Goal: Task Accomplishment & Management: Use online tool/utility

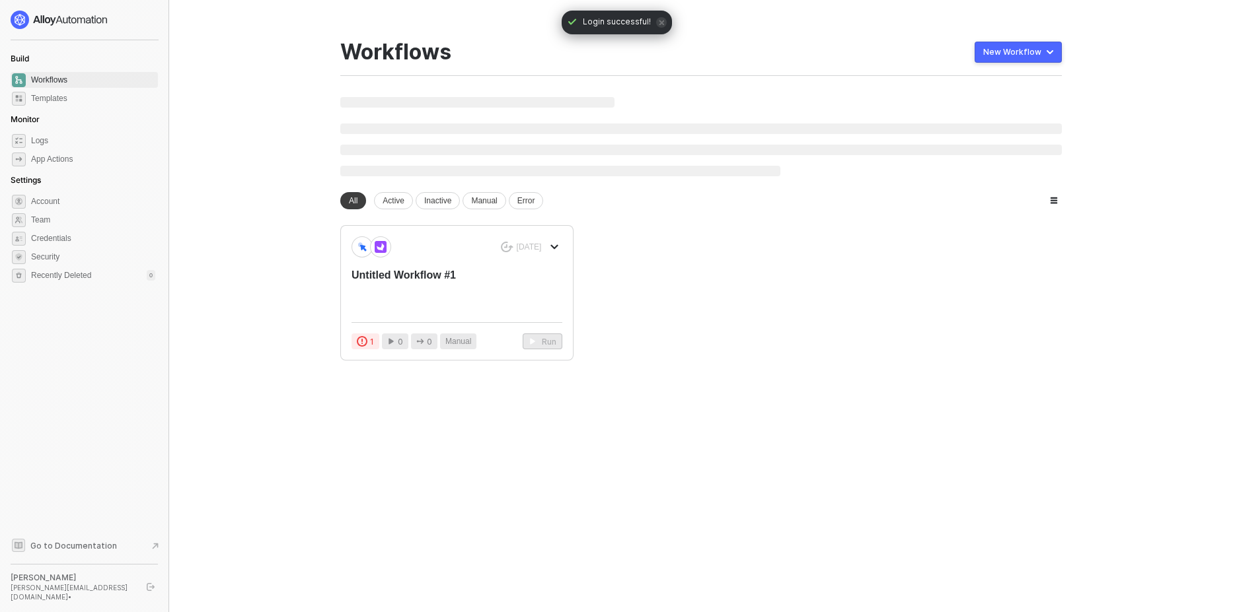
click at [659, 21] on icon "icon-close" at bounding box center [661, 22] width 5 height 5
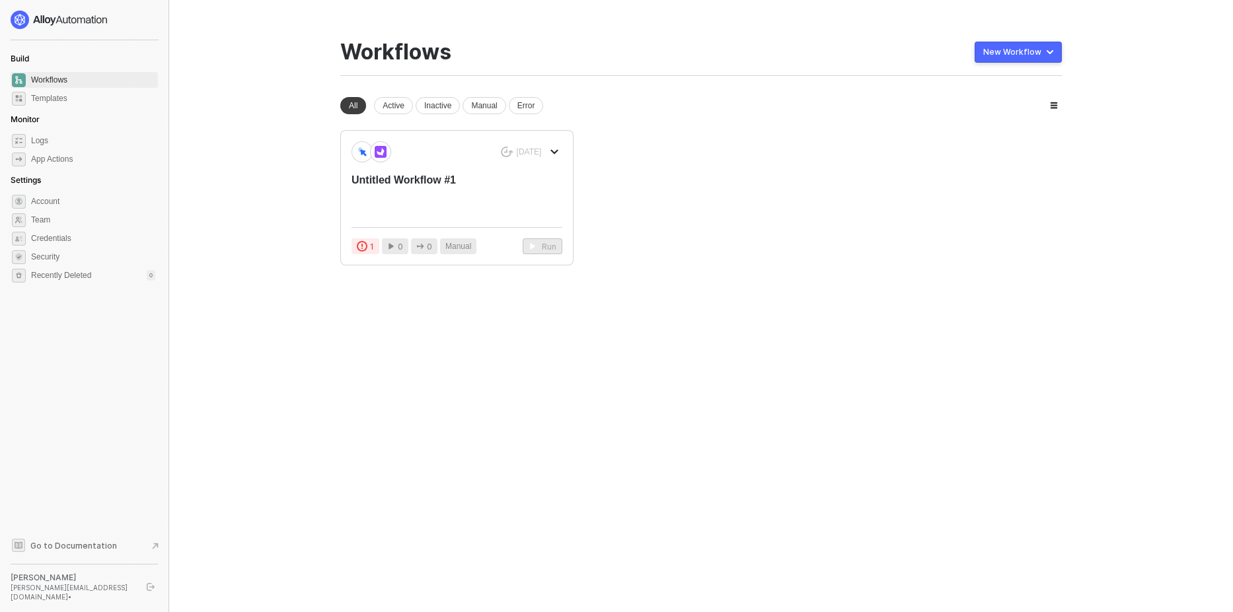
click at [1214, 32] on main "You need to expand your browser window or switch to a computer with a bigger sc…" at bounding box center [616, 306] width 1233 height 612
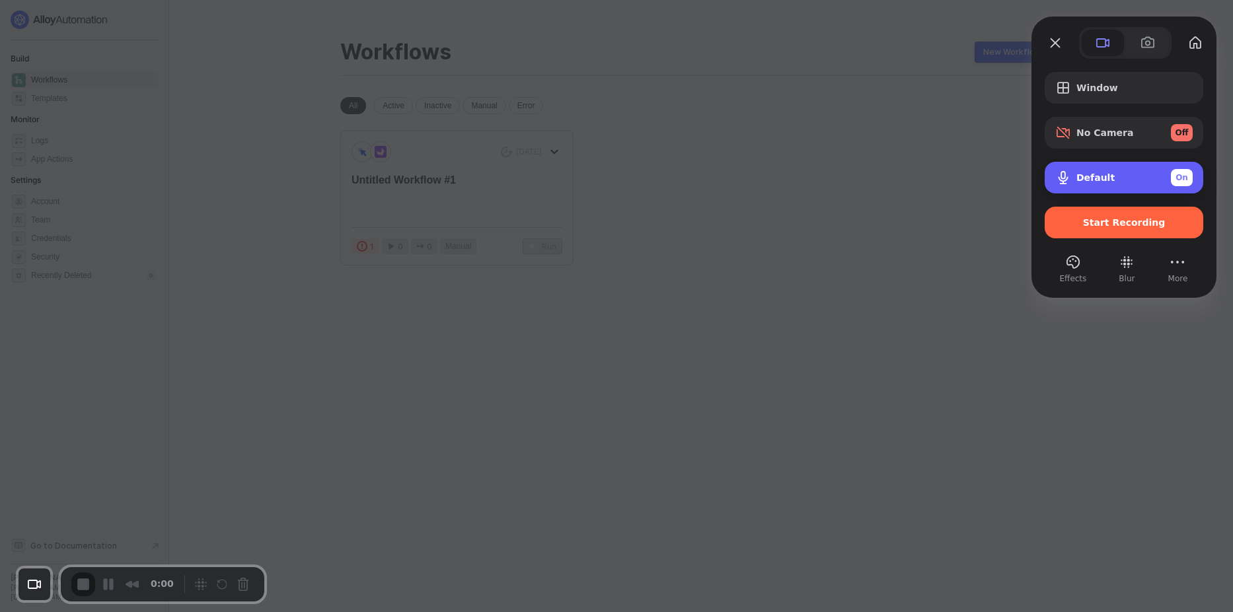
click at [1117, 171] on div "Default On" at bounding box center [1134, 177] width 116 height 17
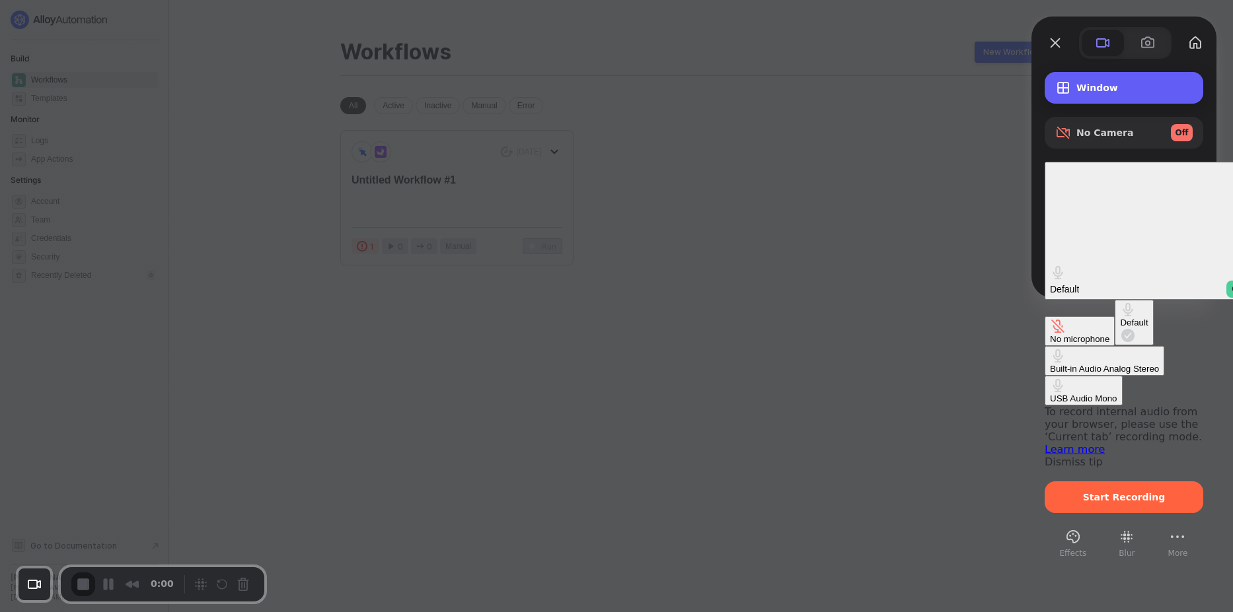
click at [1113, 91] on span "Window" at bounding box center [1134, 88] width 116 height 11
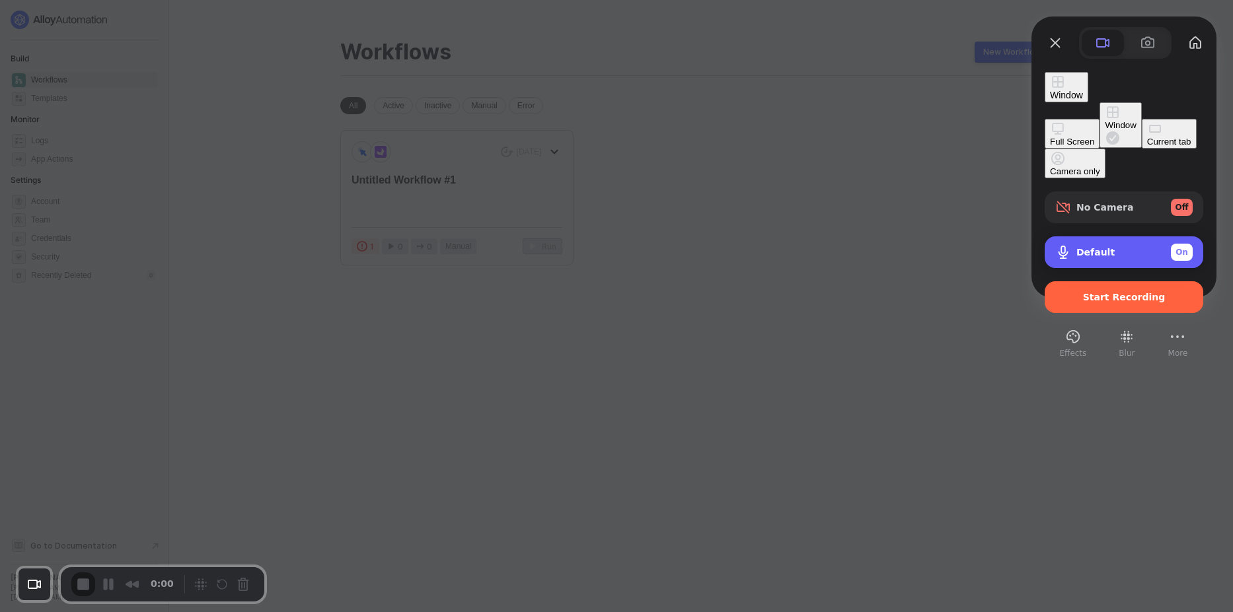
click at [1125, 237] on div "Default On" at bounding box center [1124, 253] width 159 height 32
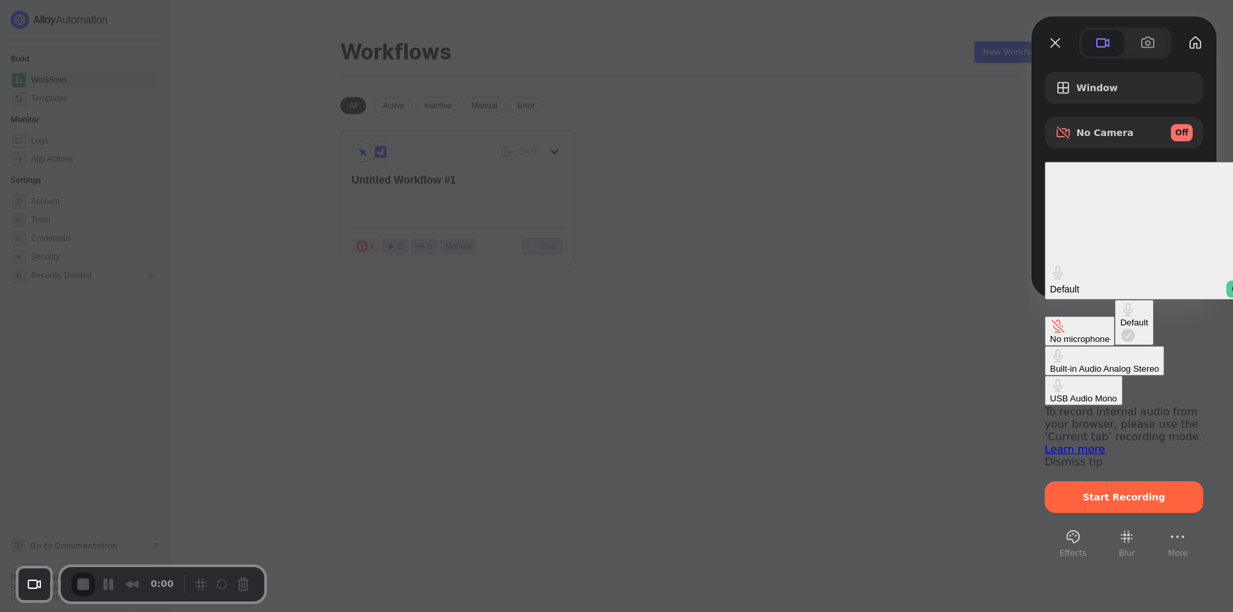
click at [1050, 334] on div "No microphone" at bounding box center [1079, 339] width 59 height 10
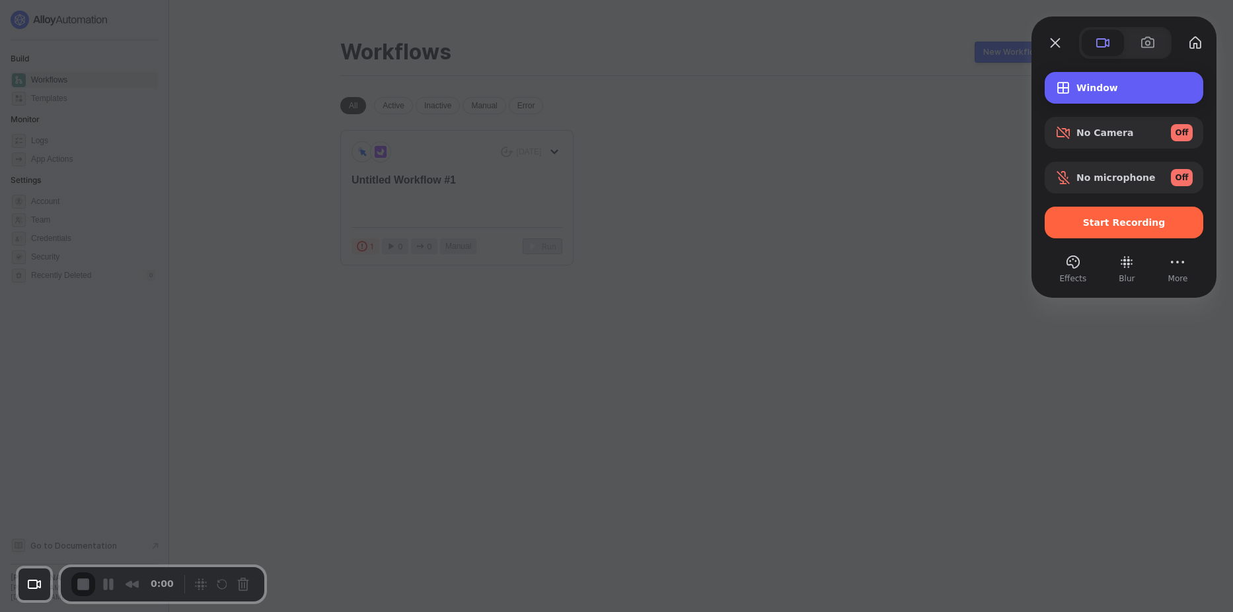
click at [1090, 93] on span "Window" at bounding box center [1134, 88] width 116 height 11
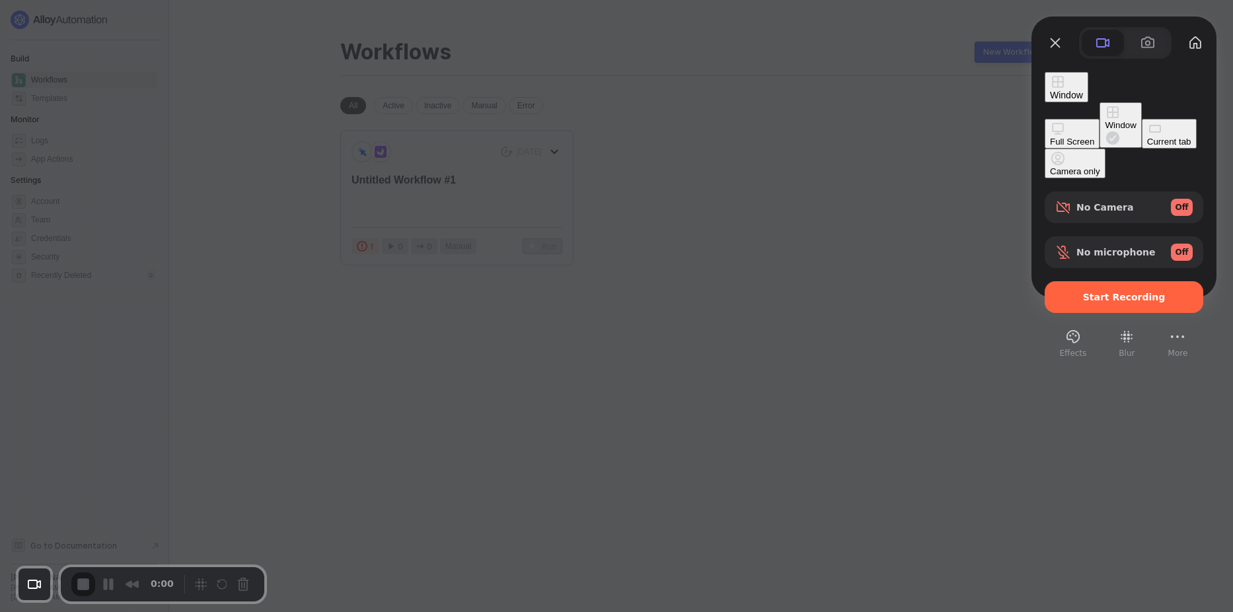
click at [1050, 137] on div "Full Screen" at bounding box center [1072, 142] width 44 height 10
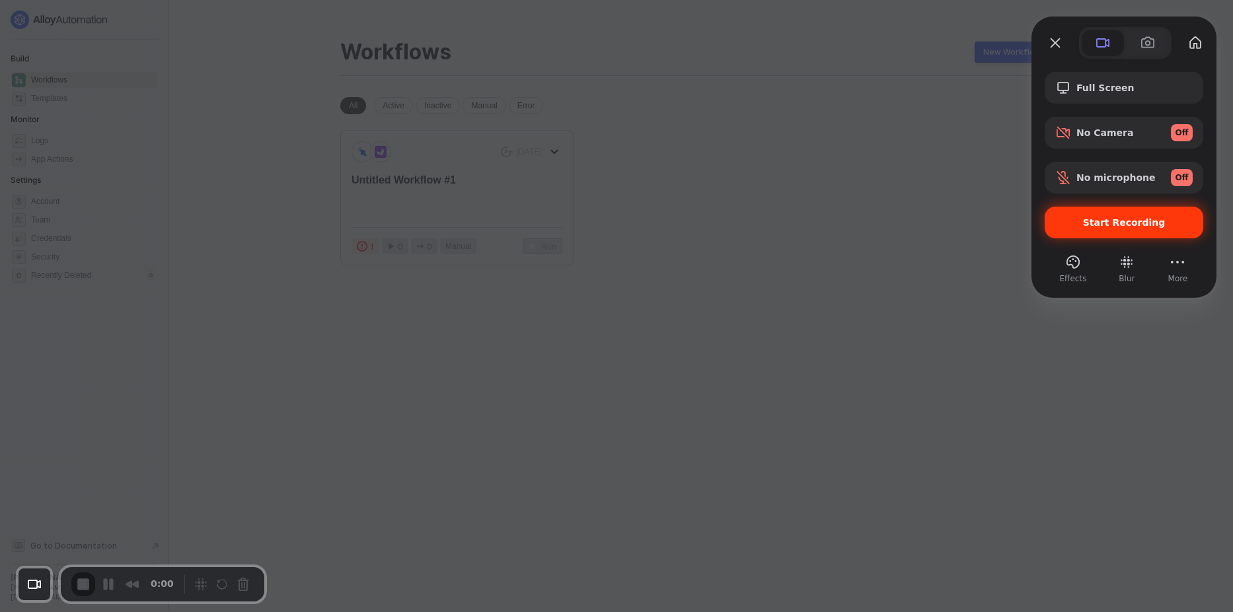
click at [1131, 223] on span "Start Recording" at bounding box center [1124, 222] width 83 height 11
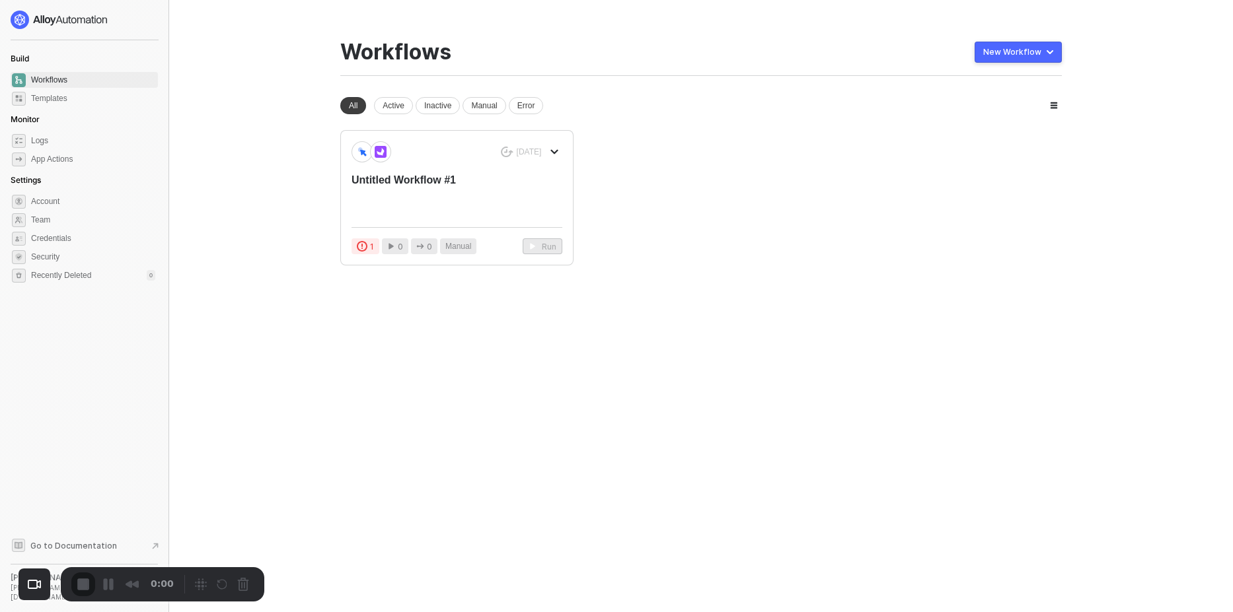
click at [749, 282] on div "You need to expand your browser window or switch to a computer with a bigger sc…" at bounding box center [700, 306] width 753 height 612
click at [1023, 55] on div "New Workflow" at bounding box center [1012, 52] width 58 height 11
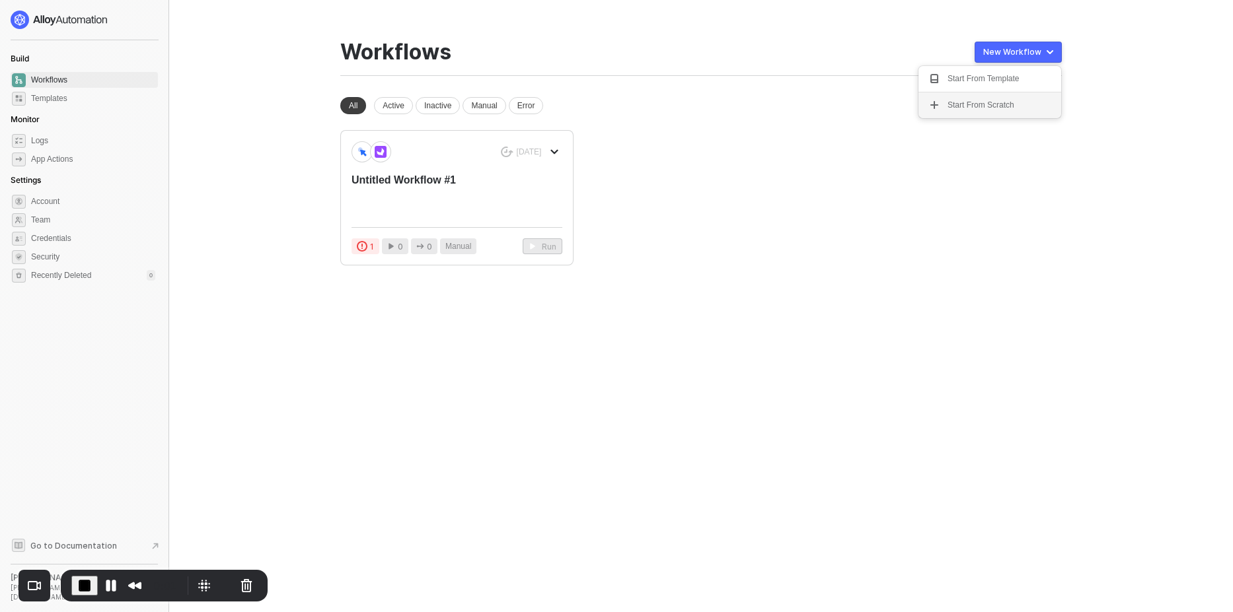
click at [959, 106] on div "Start From Scratch" at bounding box center [980, 105] width 67 height 13
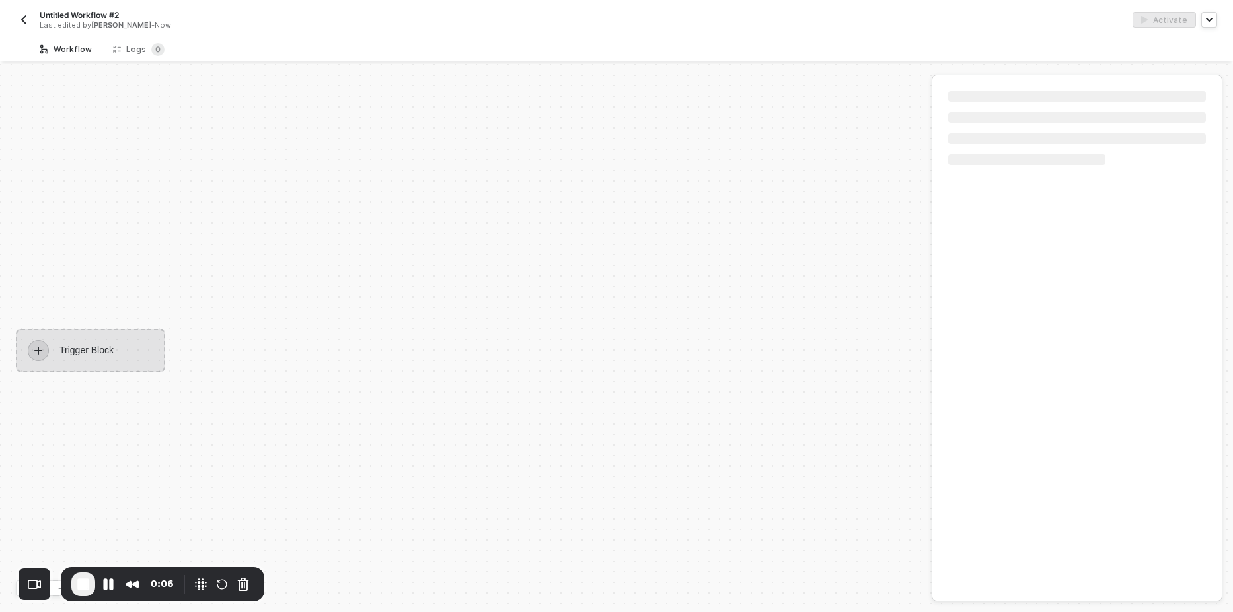
scroll to position [24, 0]
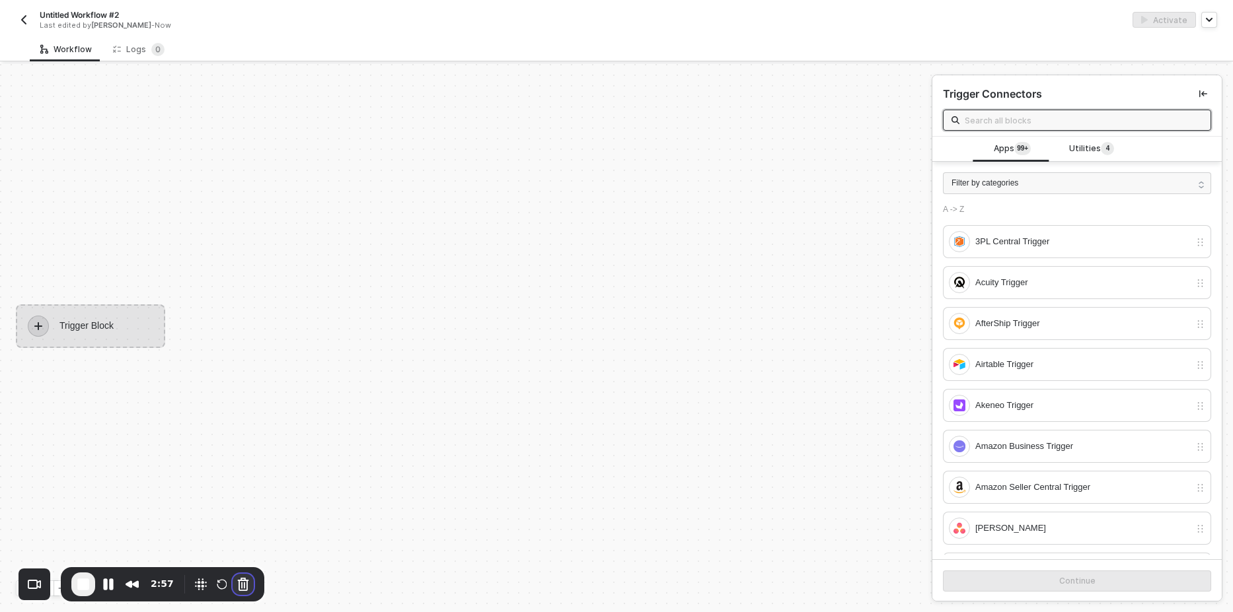
click at [237, 586] on button "Cancel Recording" at bounding box center [243, 584] width 21 height 21
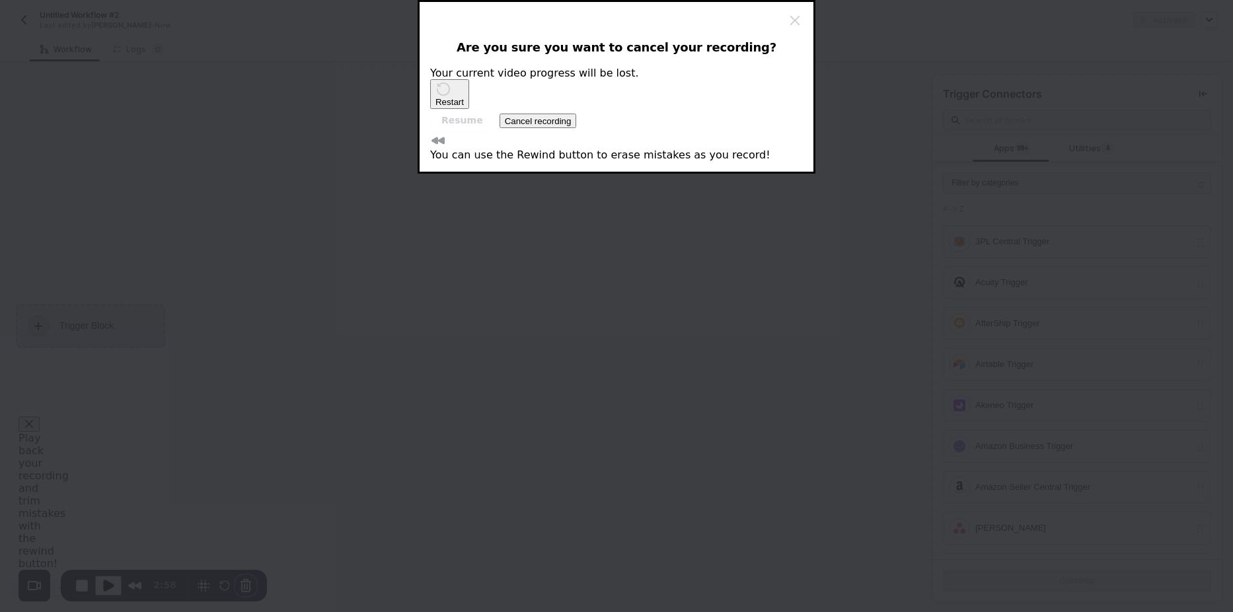
click at [572, 126] on span "Cancel recording" at bounding box center [538, 121] width 67 height 10
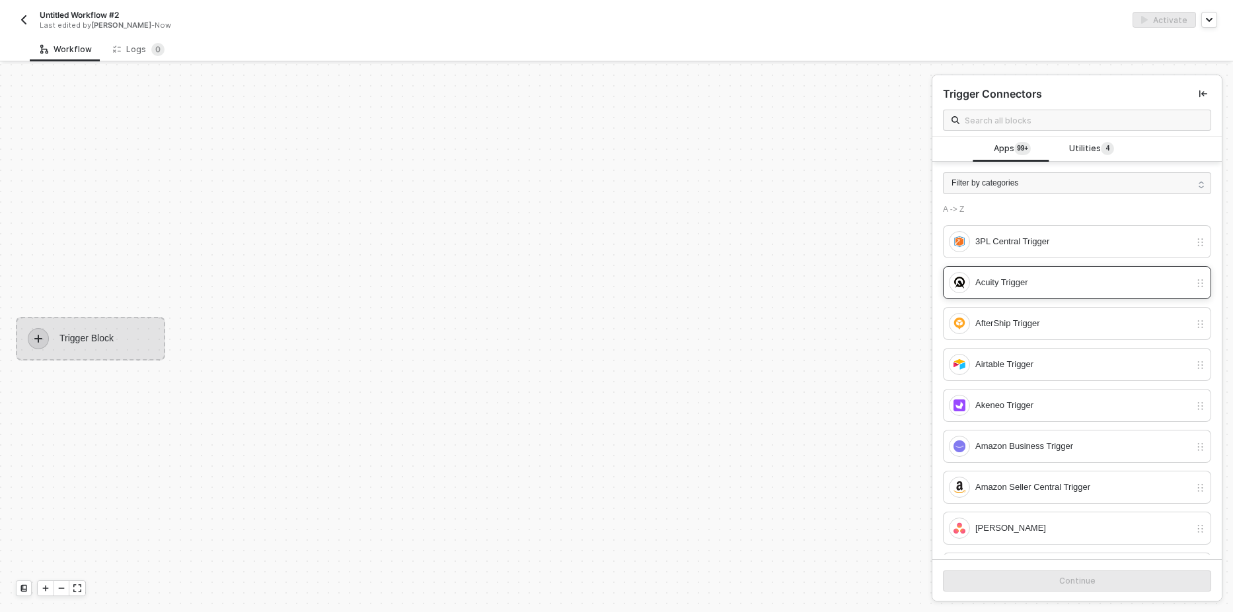
scroll to position [0, 0]
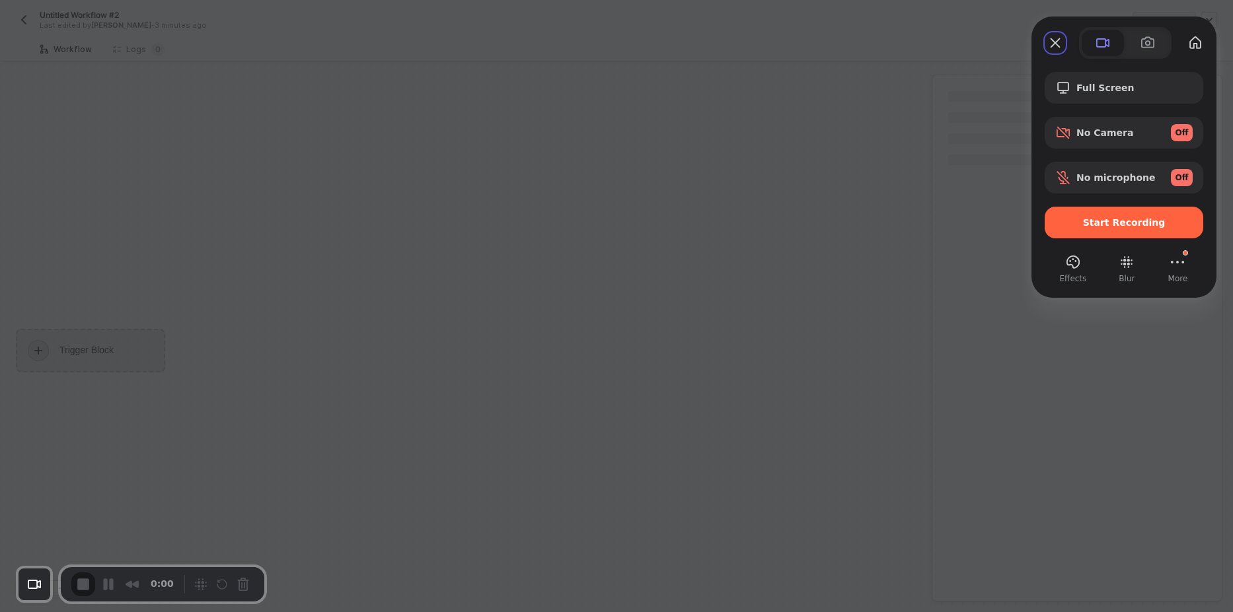
scroll to position [24, 0]
click at [1079, 79] on div "Full Screen" at bounding box center [1124, 88] width 159 height 32
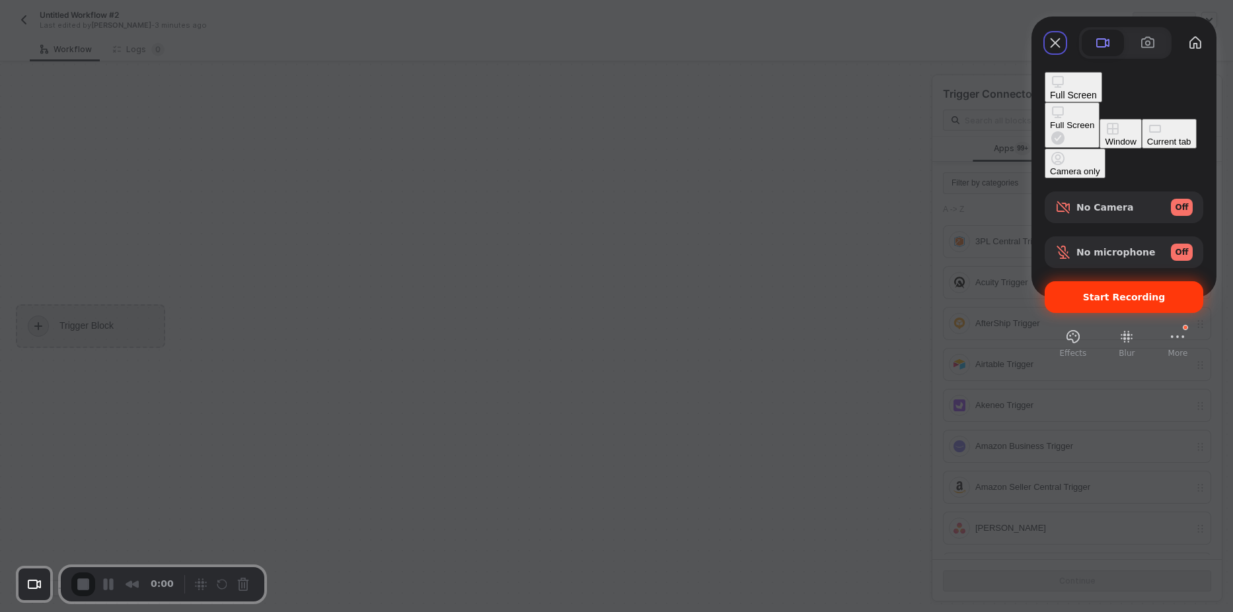
click at [1091, 281] on div "Start Recording" at bounding box center [1124, 297] width 159 height 32
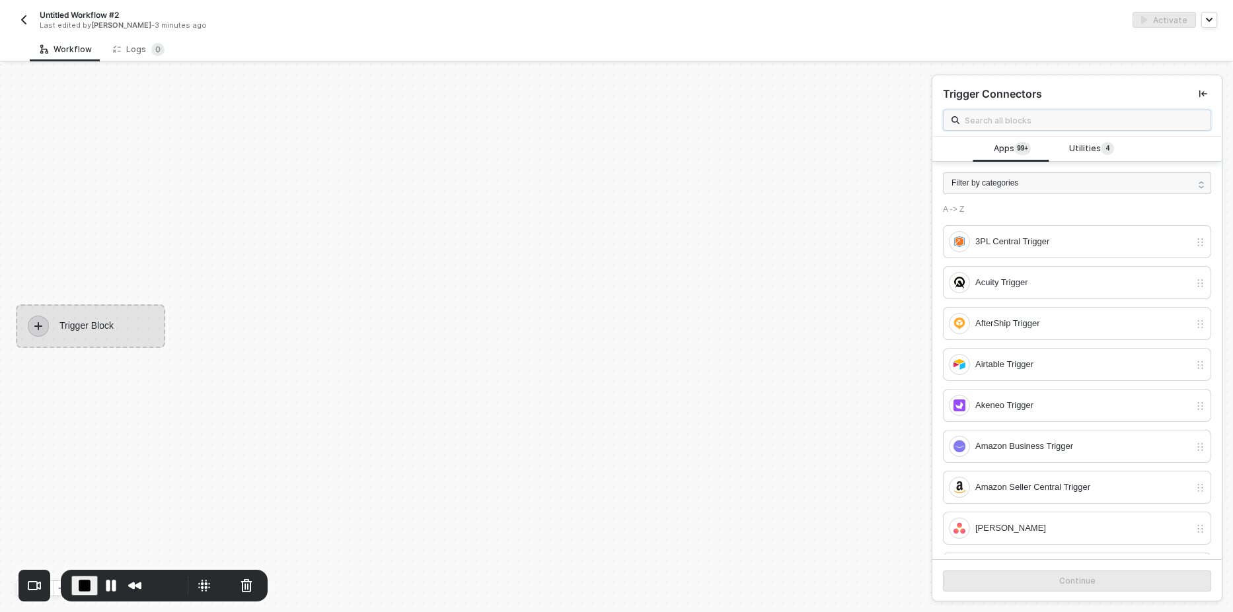
click at [1053, 120] on input "text" at bounding box center [1084, 120] width 238 height 15
click at [1082, 143] on span "Utilities 4" at bounding box center [1091, 149] width 45 height 15
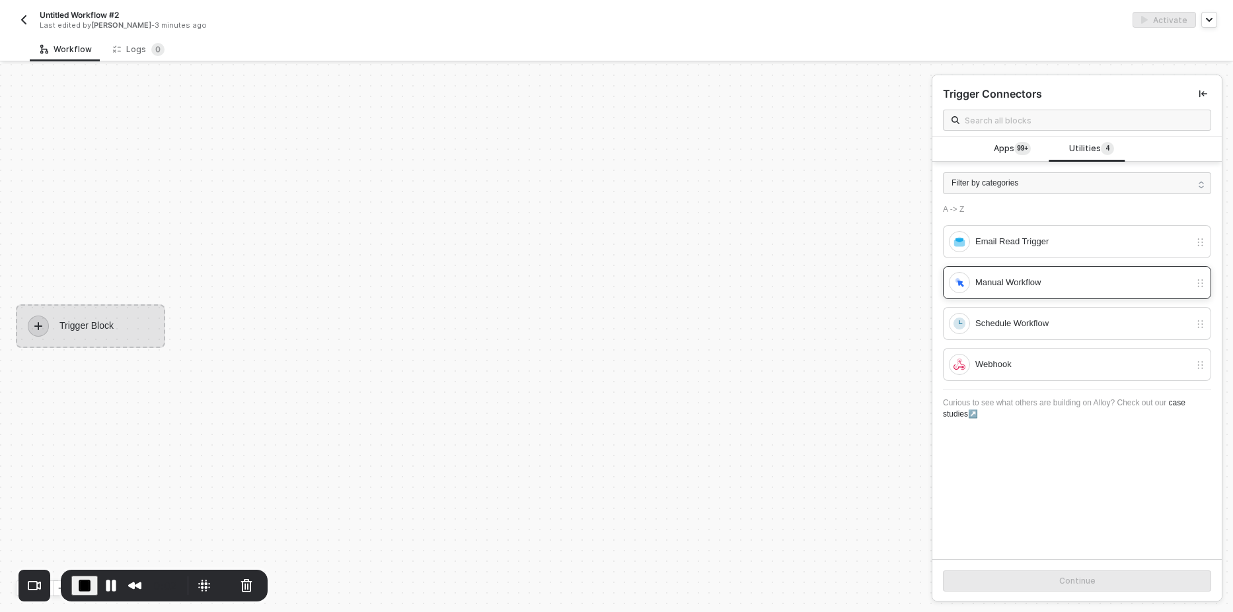
click at [998, 277] on div "Manual Workflow" at bounding box center [1082, 283] width 215 height 15
click at [1057, 575] on button "Continue" at bounding box center [1077, 581] width 268 height 21
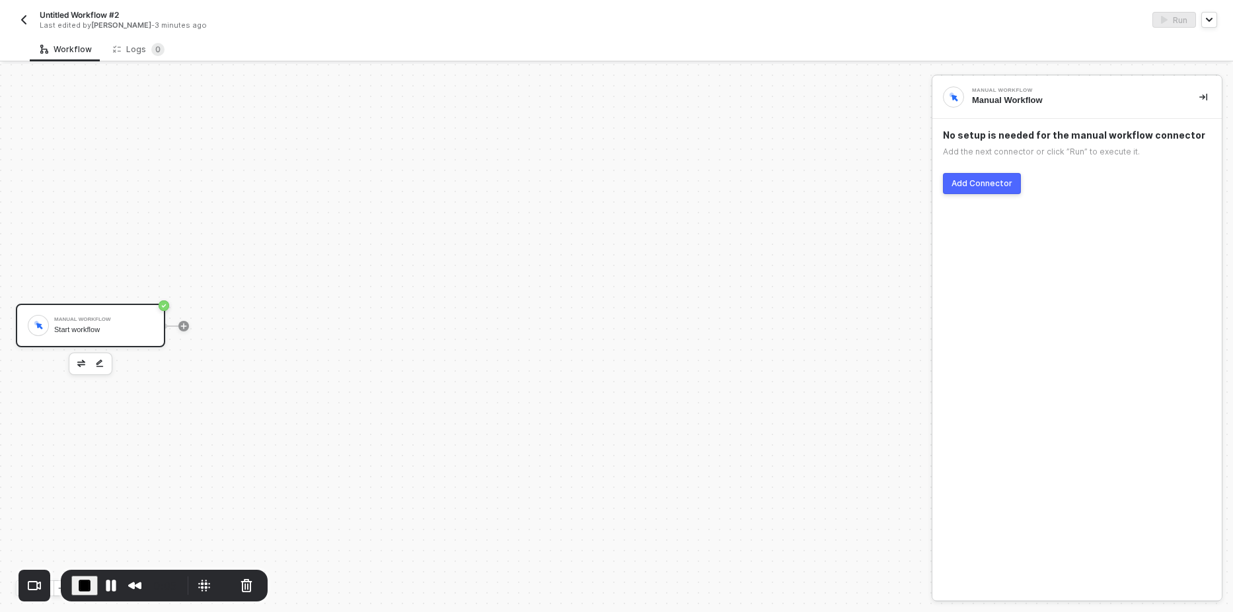
click at [988, 186] on div "Add Connector" at bounding box center [981, 183] width 61 height 11
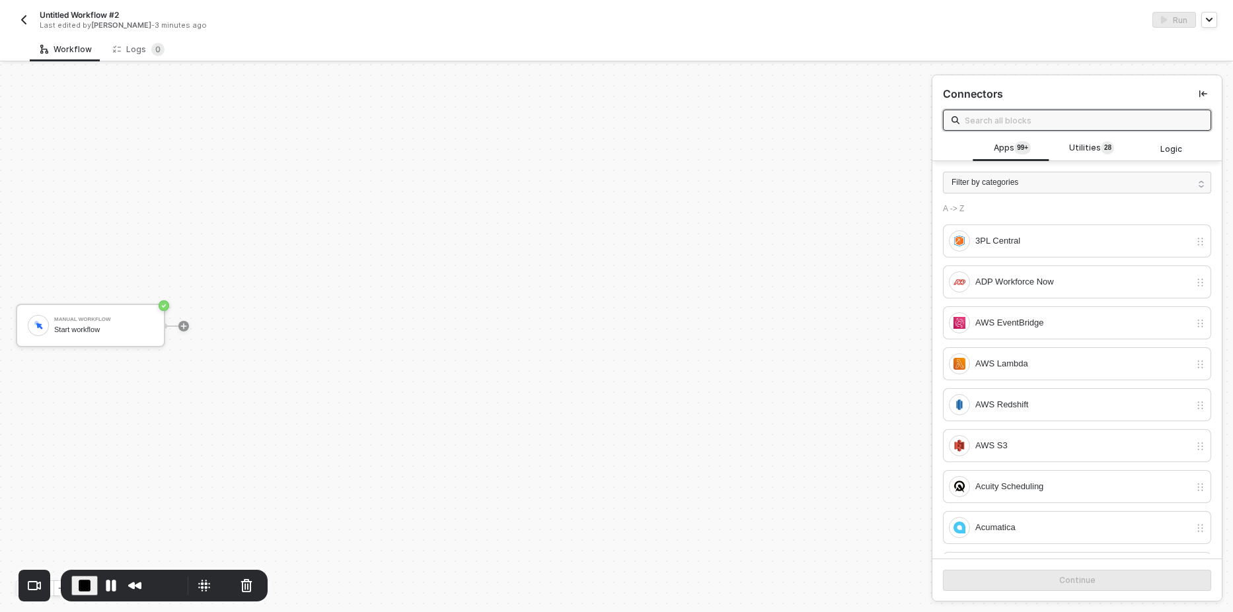
click at [986, 125] on input "text" at bounding box center [1084, 120] width 238 height 15
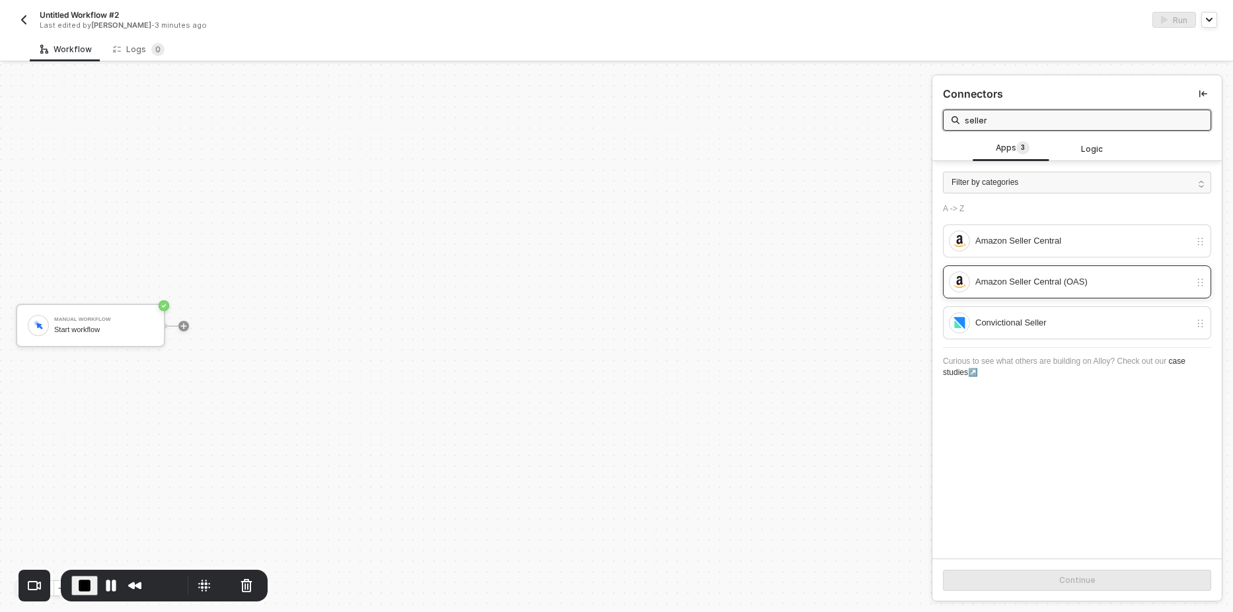
type input "seller"
click at [1134, 273] on div "Amazon Seller Central (OAS)" at bounding box center [1069, 282] width 241 height 21
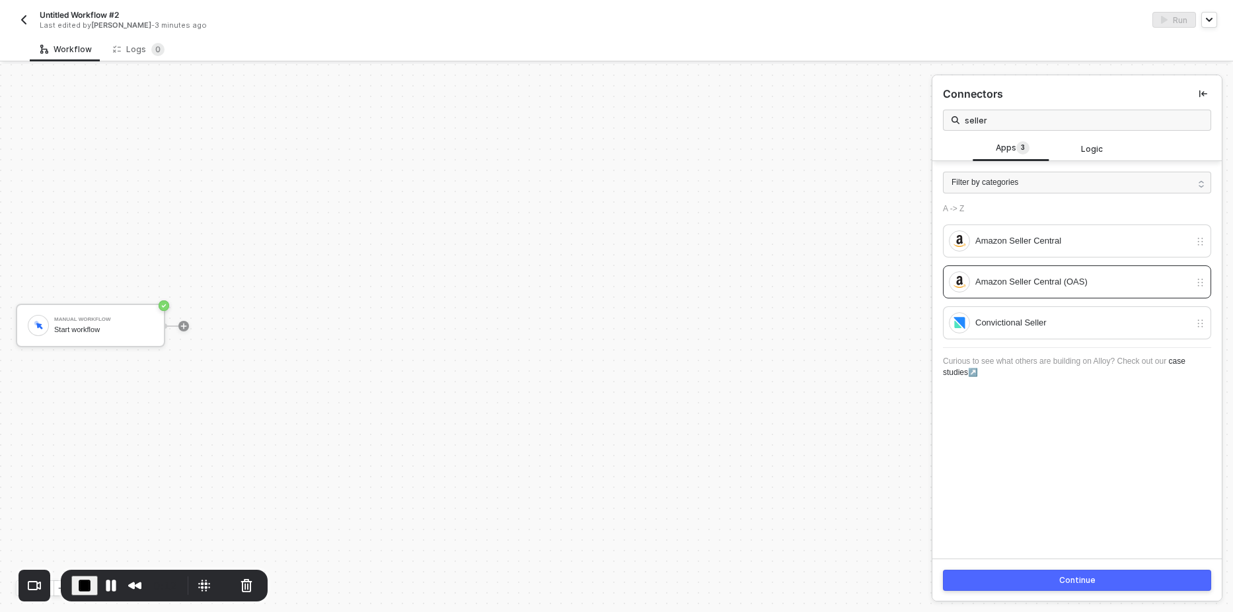
click at [1046, 567] on div "Continue" at bounding box center [1076, 580] width 289 height 43
click at [1045, 574] on button "Continue" at bounding box center [1077, 580] width 268 height 21
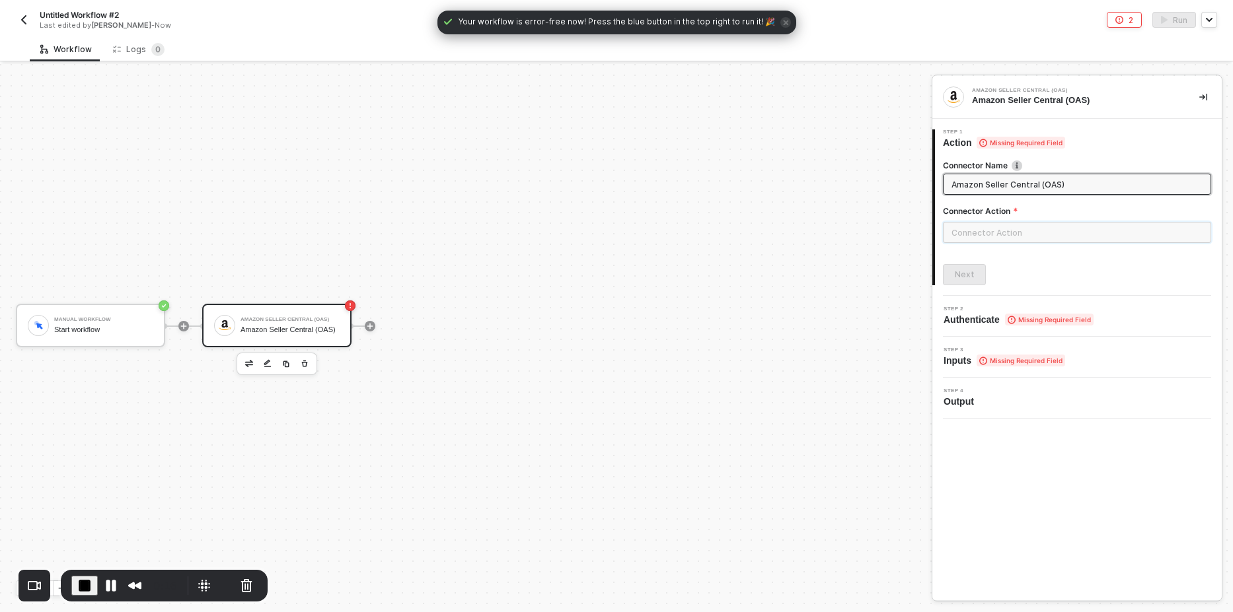
click at [954, 227] on input "text" at bounding box center [1077, 232] width 268 height 21
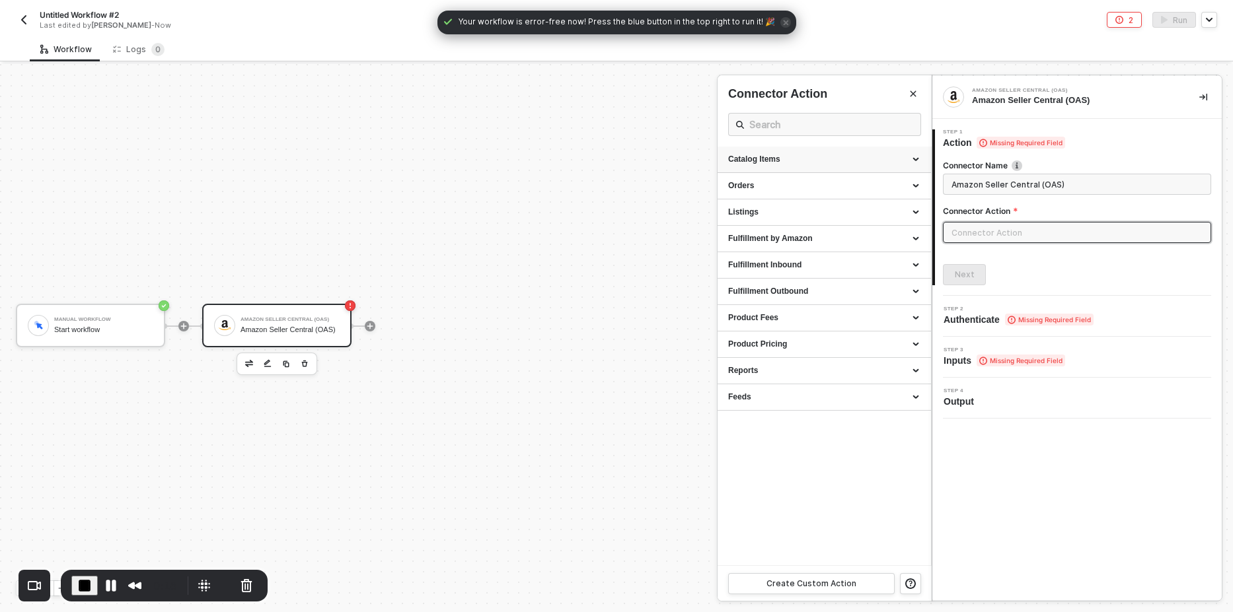
click at [766, 158] on div "Catalog Items" at bounding box center [824, 159] width 192 height 11
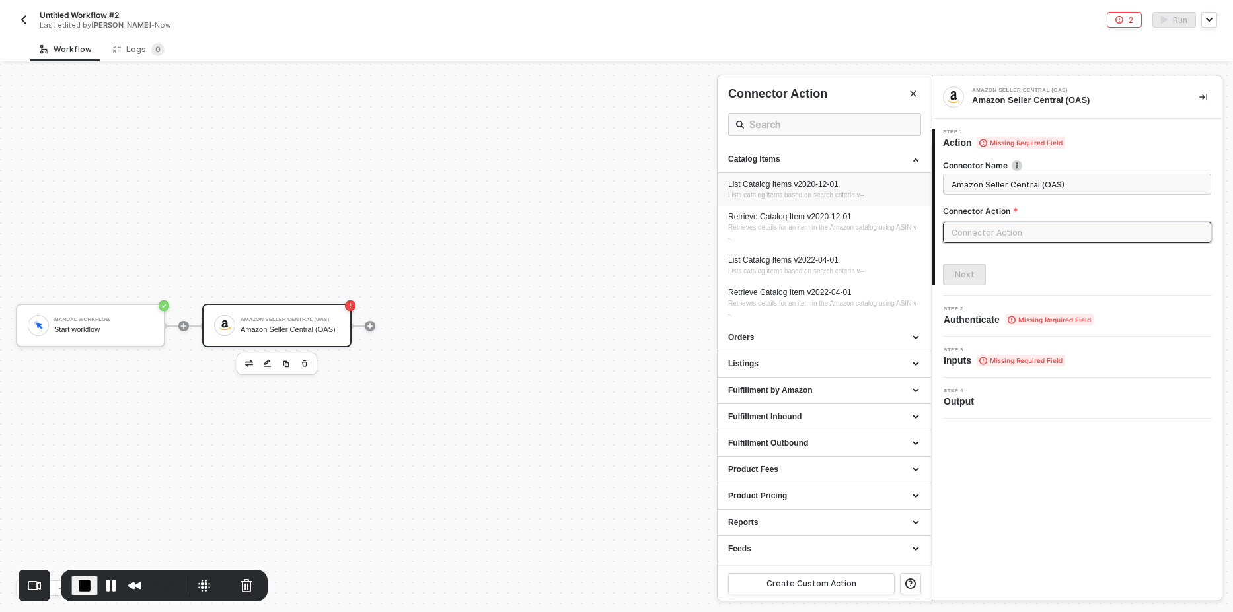
click at [771, 190] on div "List Catalog Items v2020-12-01 Lists catalog items based on search criteria v--." at bounding box center [824, 190] width 192 height 22
type input "Lists catalog items based on search criteria v--."
type input "Catalog Items - List Catalog Items v2020-12-01"
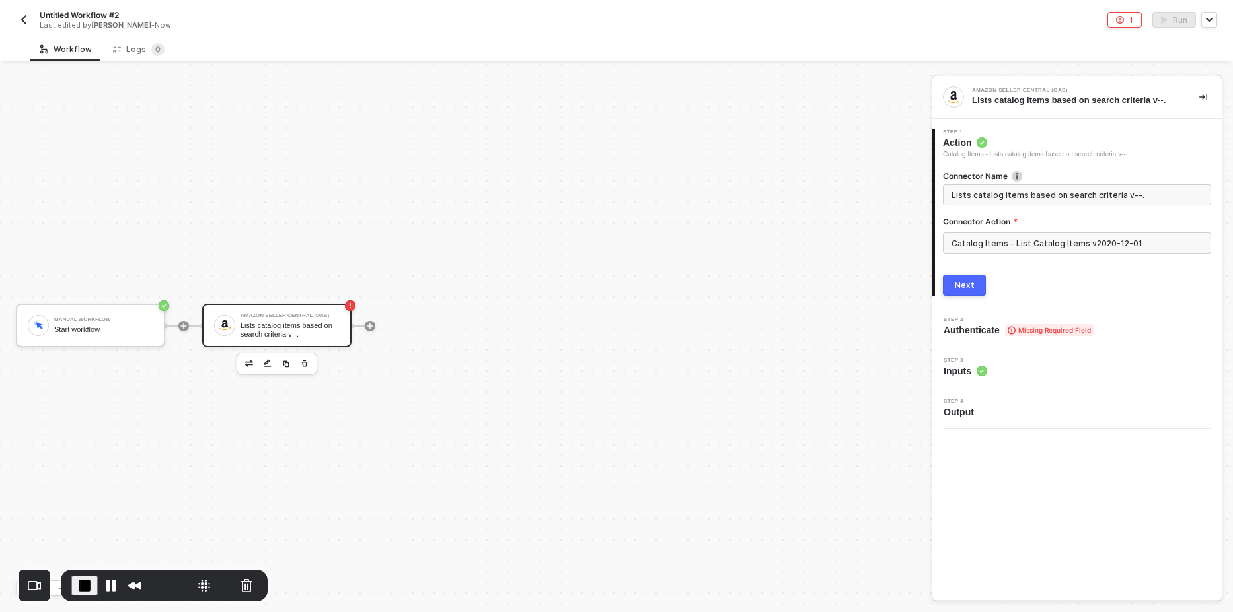
click at [957, 279] on button "Next" at bounding box center [964, 285] width 43 height 21
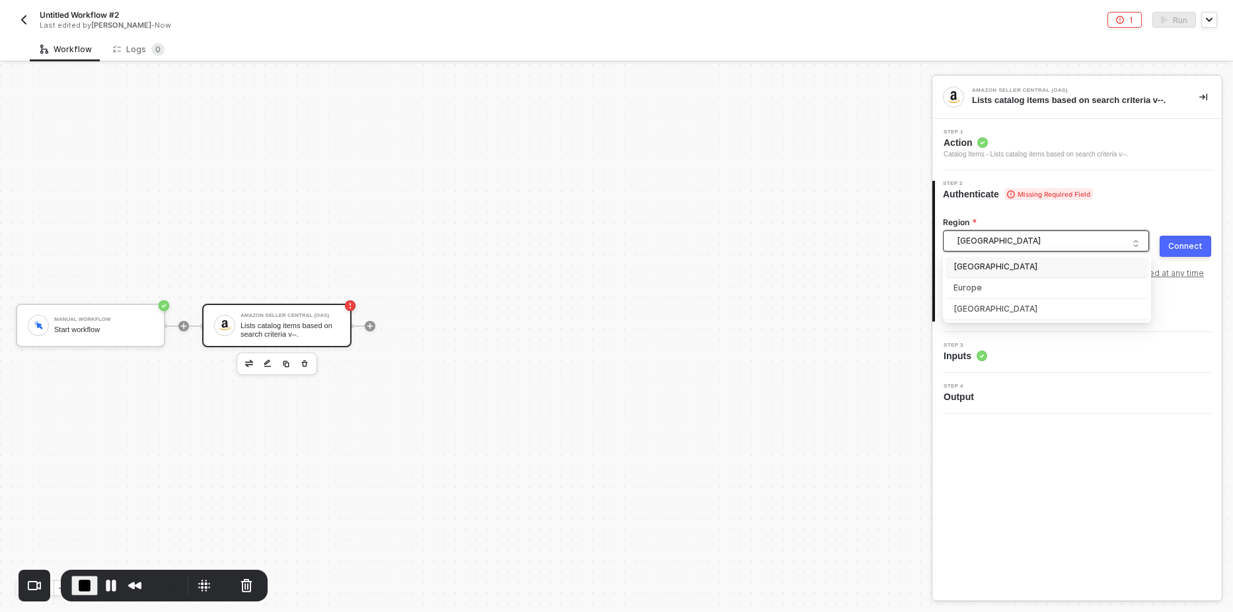
click at [967, 238] on span "North America" at bounding box center [1049, 241] width 184 height 20
click at [1028, 242] on span "North America" at bounding box center [1049, 241] width 184 height 20
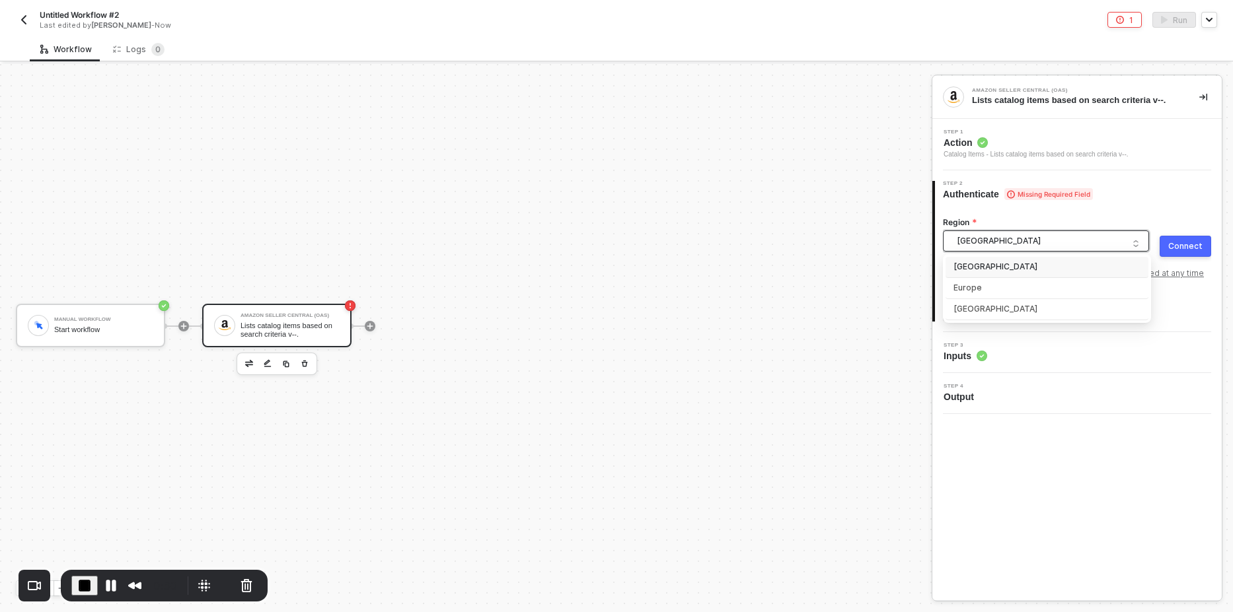
click at [1028, 242] on span "North America" at bounding box center [1049, 241] width 184 height 20
click at [764, 231] on div "Manual Workflow Start workflow Amazon Seller Central (OAS) Lists catalog items …" at bounding box center [462, 326] width 925 height 573
click at [1036, 242] on span "North America" at bounding box center [1049, 241] width 184 height 20
click at [237, 587] on button "Cancel Recording" at bounding box center [246, 585] width 21 height 21
